Goal: Task Accomplishment & Management: Complete application form

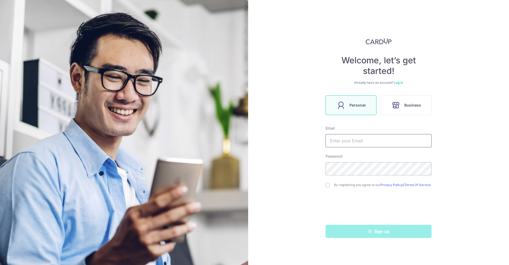
click at [344, 142] on input "text" at bounding box center [378, 140] width 106 height 13
type input "[EMAIL_ADDRESS][DOMAIN_NAME]"
click at [327, 186] on input "checkbox" at bounding box center [327, 185] width 4 height 4
checkbox input "true"
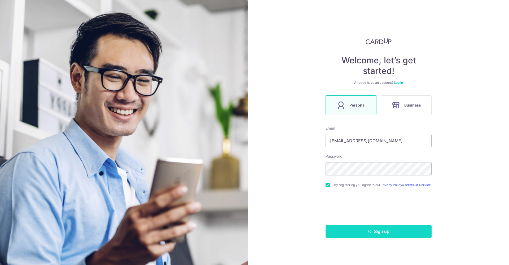
click at [385, 233] on button "Sign up" at bounding box center [378, 231] width 106 height 13
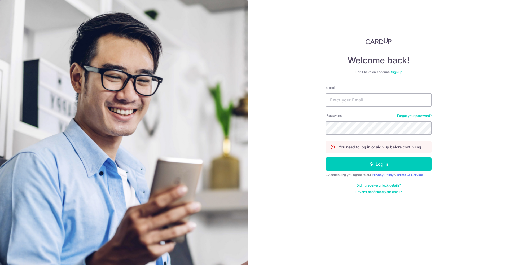
click at [402, 137] on form "Email Password Forgot your password? You need to log in or sign up before conti…" at bounding box center [378, 139] width 106 height 109
click at [361, 101] on input "Email" at bounding box center [378, 99] width 106 height 13
type input "[EMAIL_ADDRESS][DOMAIN_NAME]"
click at [383, 163] on button "Log in" at bounding box center [378, 163] width 106 height 13
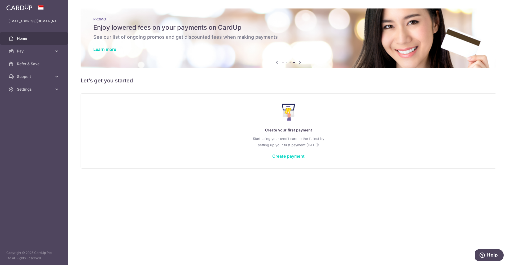
click at [289, 157] on link "Create payment" at bounding box center [288, 155] width 32 height 5
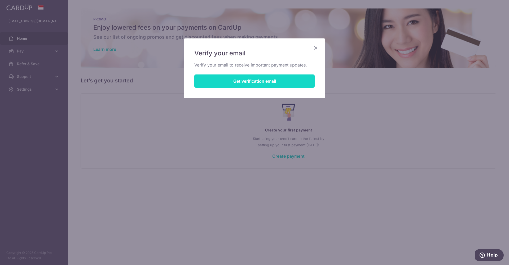
click at [264, 80] on button "Get verification email" at bounding box center [254, 80] width 120 height 13
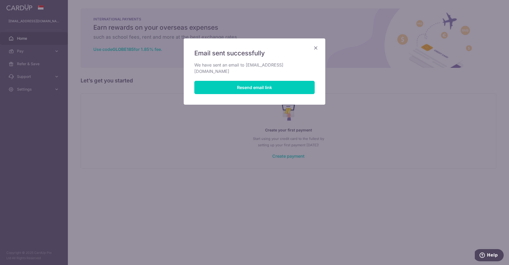
click at [317, 48] on icon "Close" at bounding box center [315, 48] width 6 height 7
